Goal: Communication & Community: Connect with others

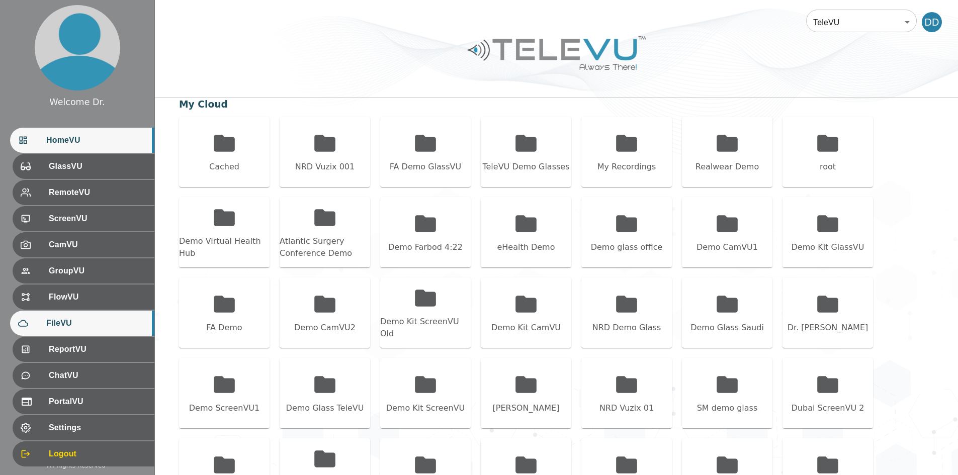
click at [70, 143] on span "HomeVU" at bounding box center [96, 140] width 100 height 12
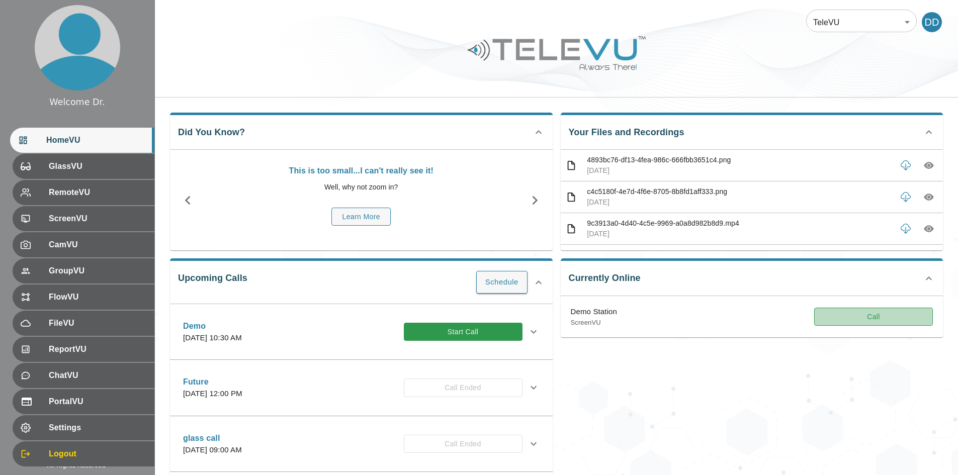
click at [874, 317] on button "Call" at bounding box center [873, 317] width 119 height 19
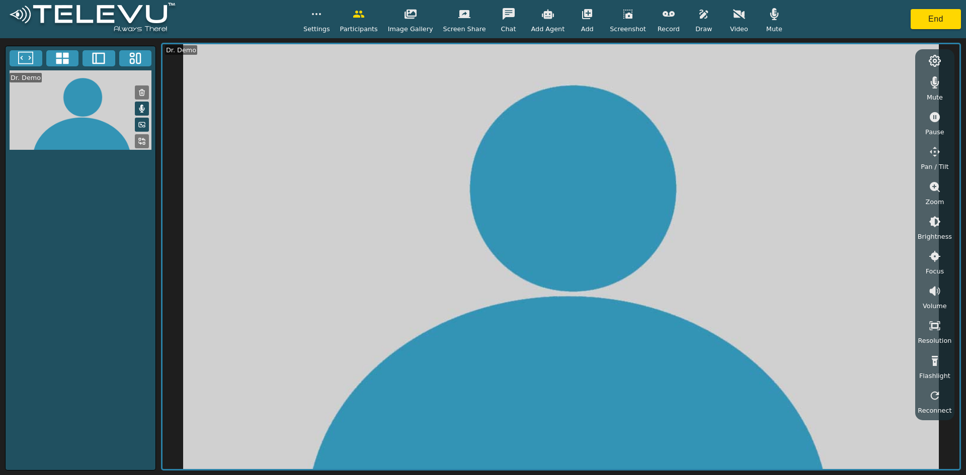
drag, startPoint x: 596, startPoint y: 235, endPoint x: 595, endPoint y: 273, distance: 37.8
click at [595, 273] on video at bounding box center [560, 256] width 797 height 425
click at [417, 17] on icon "button" at bounding box center [410, 14] width 12 height 12
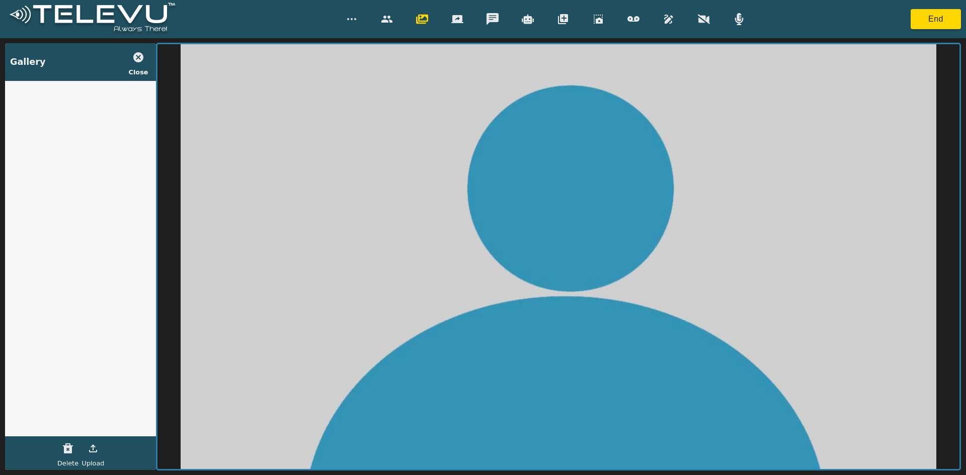
click at [383, 23] on icon "button" at bounding box center [387, 19] width 12 height 12
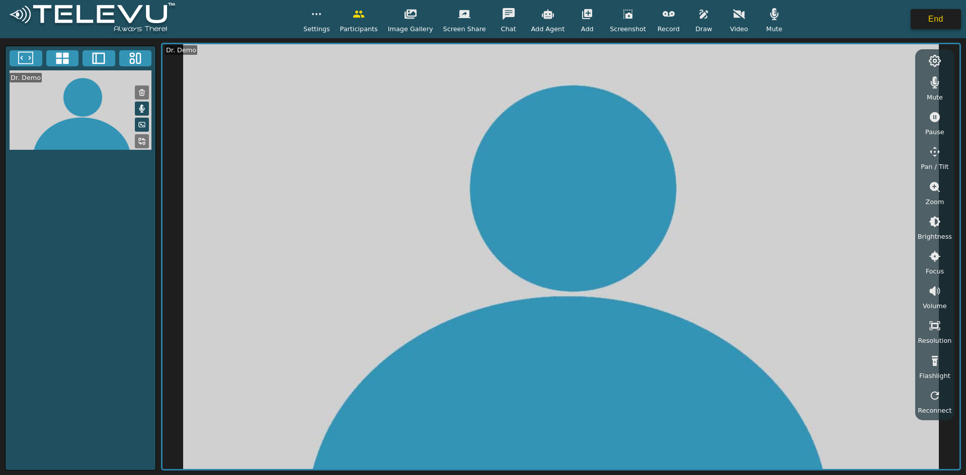
click at [927, 18] on button "End" at bounding box center [936, 19] width 50 height 20
